Goal: Find specific page/section: Find specific page/section

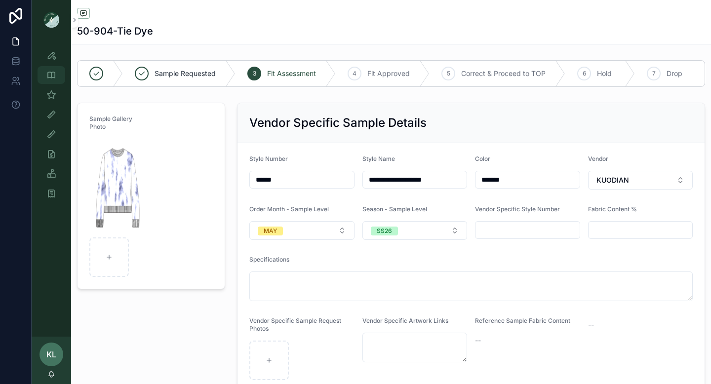
scroll to position [52, 0]
click at [51, 78] on icon "scrollable content" at bounding box center [51, 75] width 10 height 10
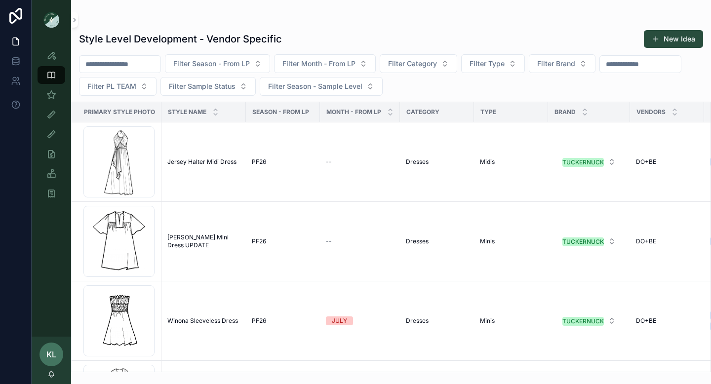
click at [133, 64] on input "scrollable content" at bounding box center [119, 64] width 81 height 14
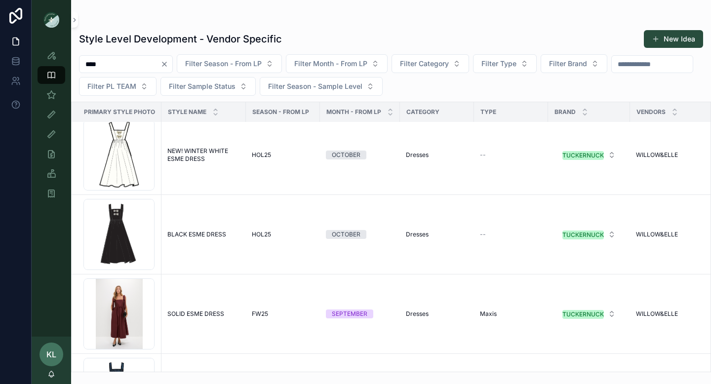
scroll to position [795, 0]
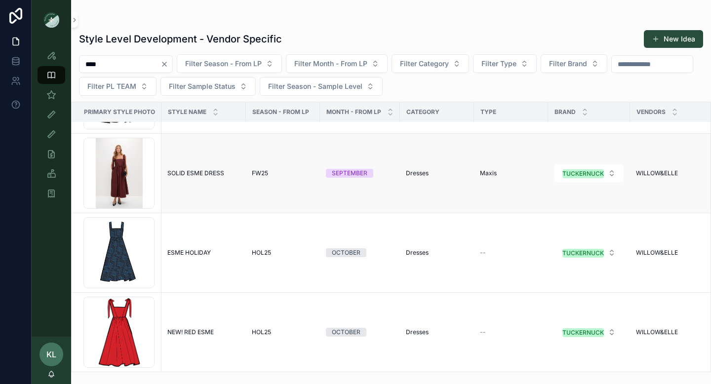
type input "****"
click at [194, 170] on span "SOLID ESME DRESS" at bounding box center [195, 173] width 57 height 8
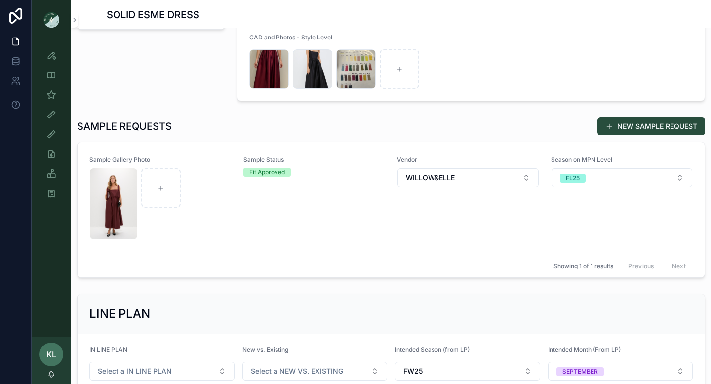
scroll to position [238, 0]
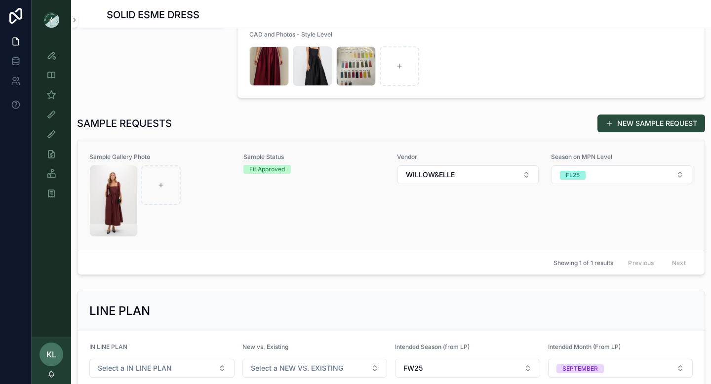
click at [259, 235] on div "Sample Status Fit Approved" at bounding box center [314, 195] width 142 height 84
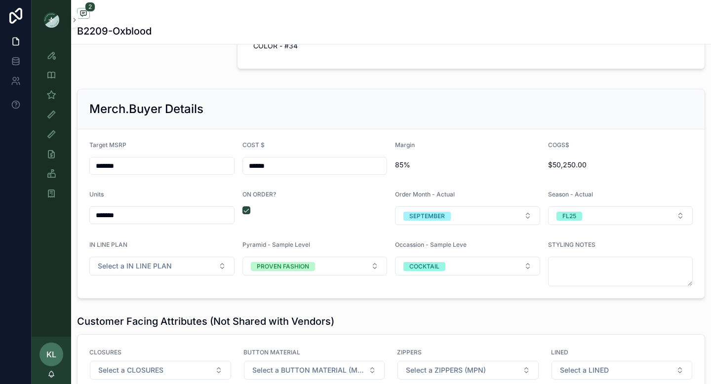
scroll to position [1310, 0]
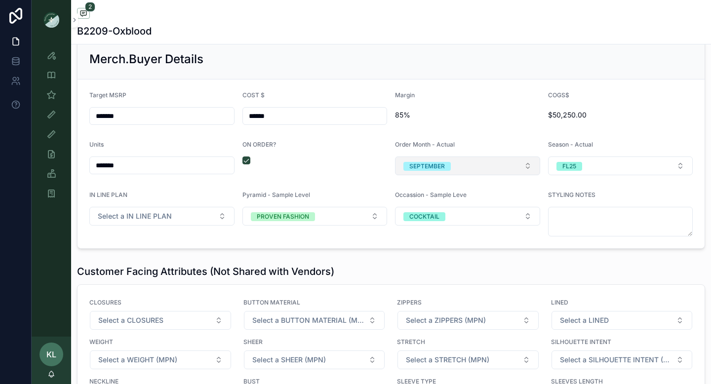
click at [474, 166] on button "SEPTEMBER" at bounding box center [467, 165] width 145 height 19
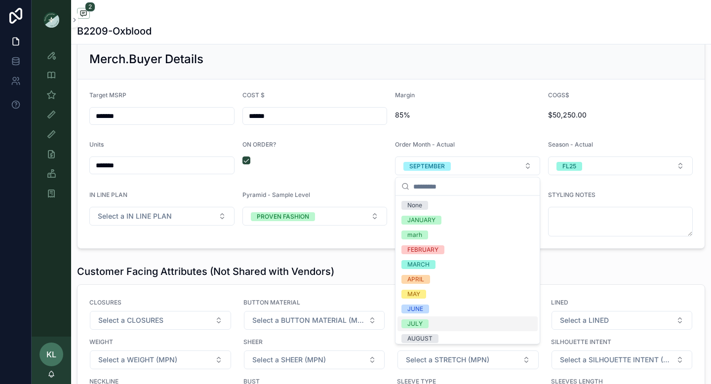
scroll to position [63, 0]
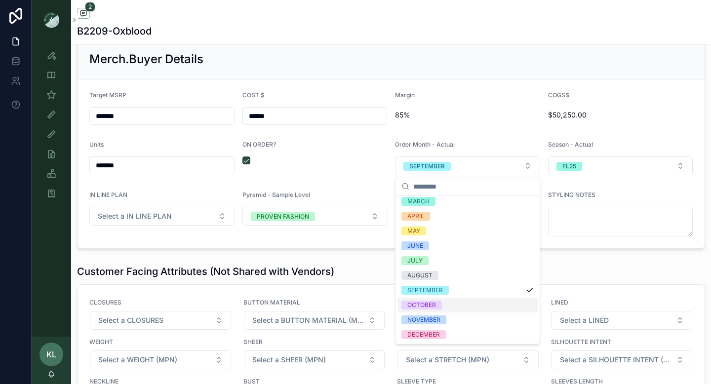
click at [450, 307] on div "OCTOBER" at bounding box center [467, 305] width 140 height 15
